Goal: Task Accomplishment & Management: Manage account settings

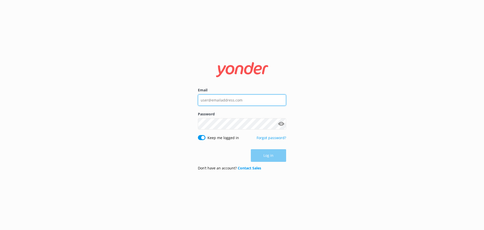
type input "[PERSON_NAME][EMAIL_ADDRESS][DOMAIN_NAME]"
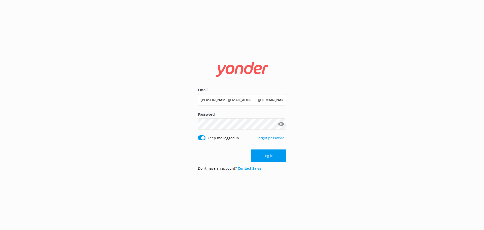
click at [261, 156] on div "Log in" at bounding box center [242, 155] width 88 height 13
click at [266, 157] on button "Log in" at bounding box center [268, 155] width 35 height 13
